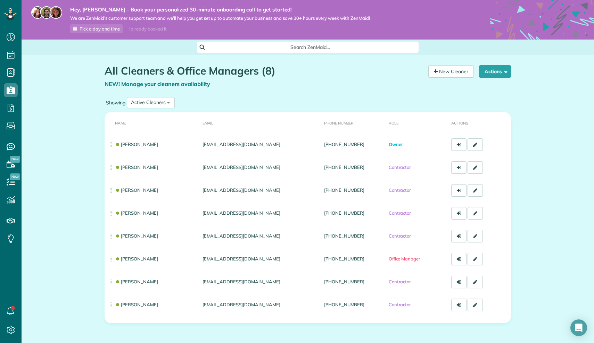
scroll to position [3, 3]
click at [146, 30] on div "I already booked it" at bounding box center [147, 29] width 46 height 9
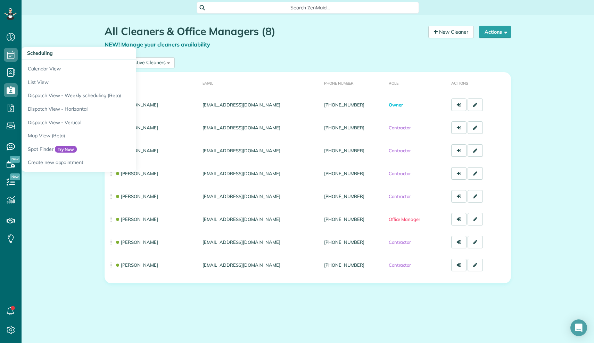
click at [7, 52] on icon at bounding box center [11, 55] width 14 height 14
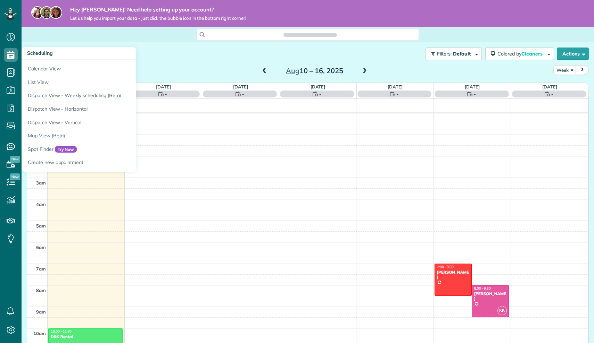
scroll to position [151, 0]
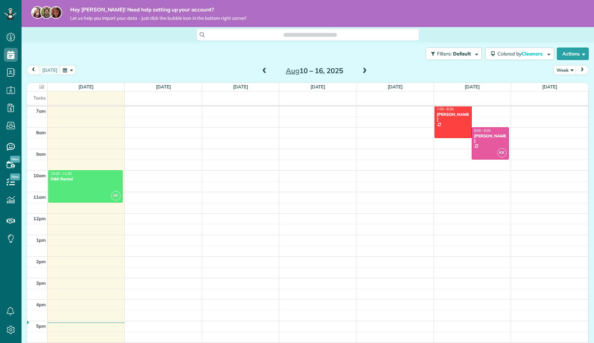
click at [84, 39] on div "Search ZenMaid…" at bounding box center [308, 35] width 572 height 12
click at [495, 151] on div at bounding box center [490, 144] width 36 height 32
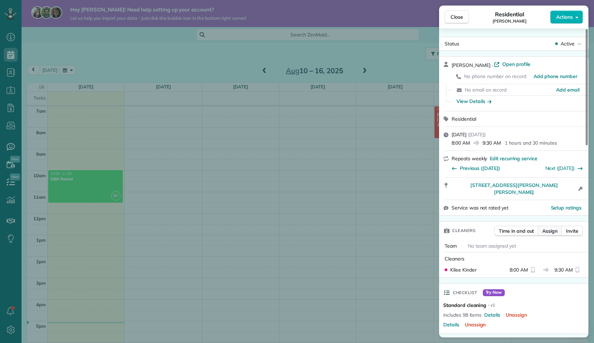
click at [551, 228] on span "Assign" at bounding box center [549, 231] width 15 height 7
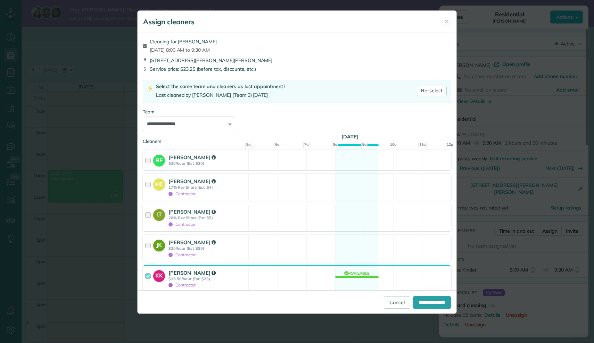
drag, startPoint x: 147, startPoint y: 272, endPoint x: 160, endPoint y: 284, distance: 17.7
click at [147, 272] on div at bounding box center [149, 278] width 8 height 19
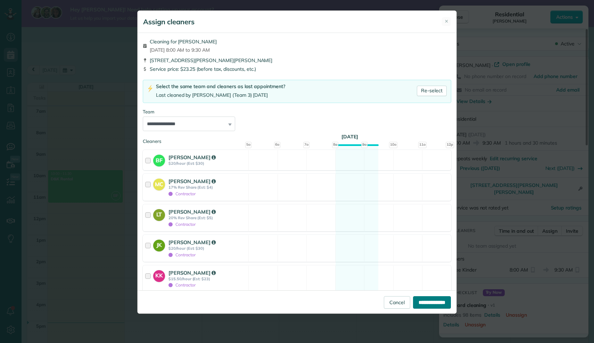
click at [423, 302] on input "**********" at bounding box center [432, 303] width 38 height 13
type input "**********"
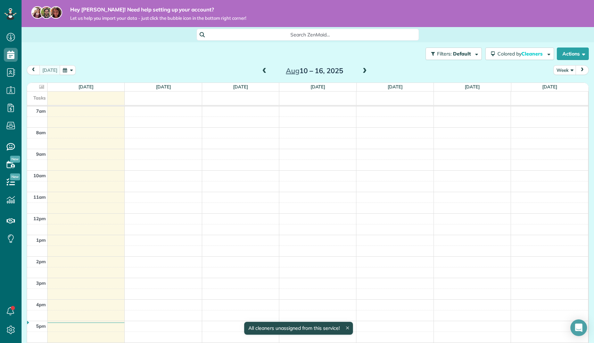
scroll to position [151, 0]
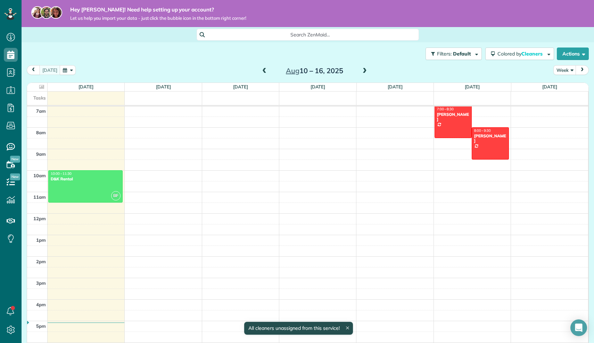
click at [406, 234] on body "Dashboard Scheduling Calendar View List View Dispatch View - Weekly scheduling …" at bounding box center [297, 171] width 594 height 343
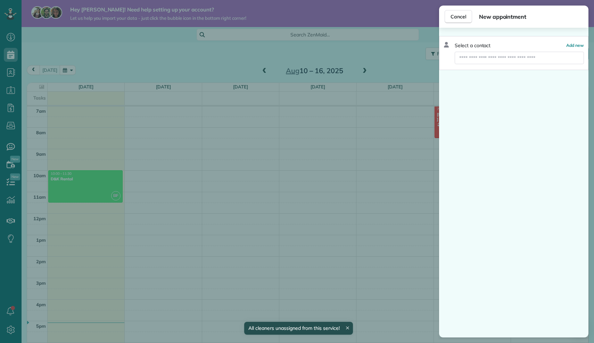
click at [335, 141] on div "Cancel New appointment Select a contact Add new" at bounding box center [297, 171] width 594 height 343
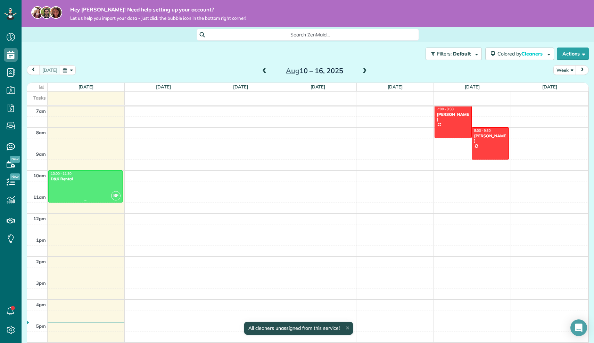
click at [90, 180] on div "D&K Rental" at bounding box center [85, 179] width 70 height 5
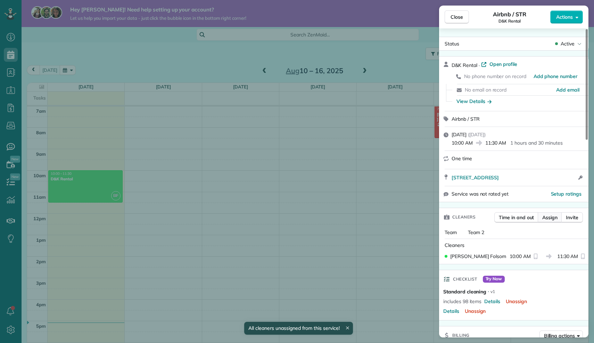
click at [549, 221] on span "Assign" at bounding box center [549, 217] width 15 height 7
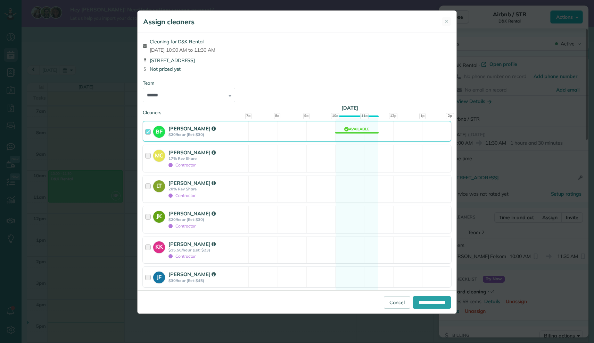
click at [149, 131] on div at bounding box center [149, 131] width 8 height 13
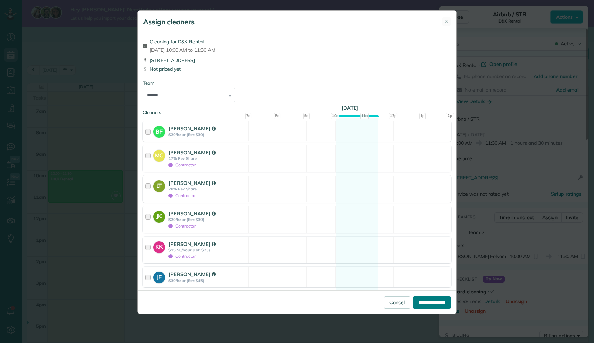
click at [430, 300] on input "**********" at bounding box center [432, 303] width 38 height 13
type input "**********"
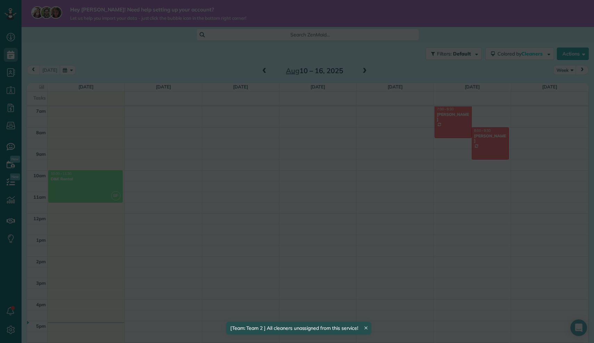
scroll to position [151, 0]
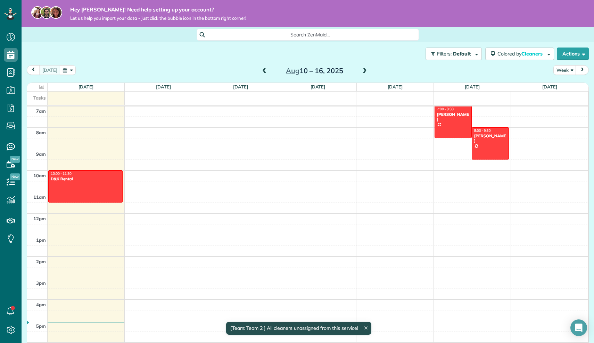
click at [0, 0] on div at bounding box center [0, 0] width 0 height 0
